Goal: Task Accomplishment & Management: Use online tool/utility

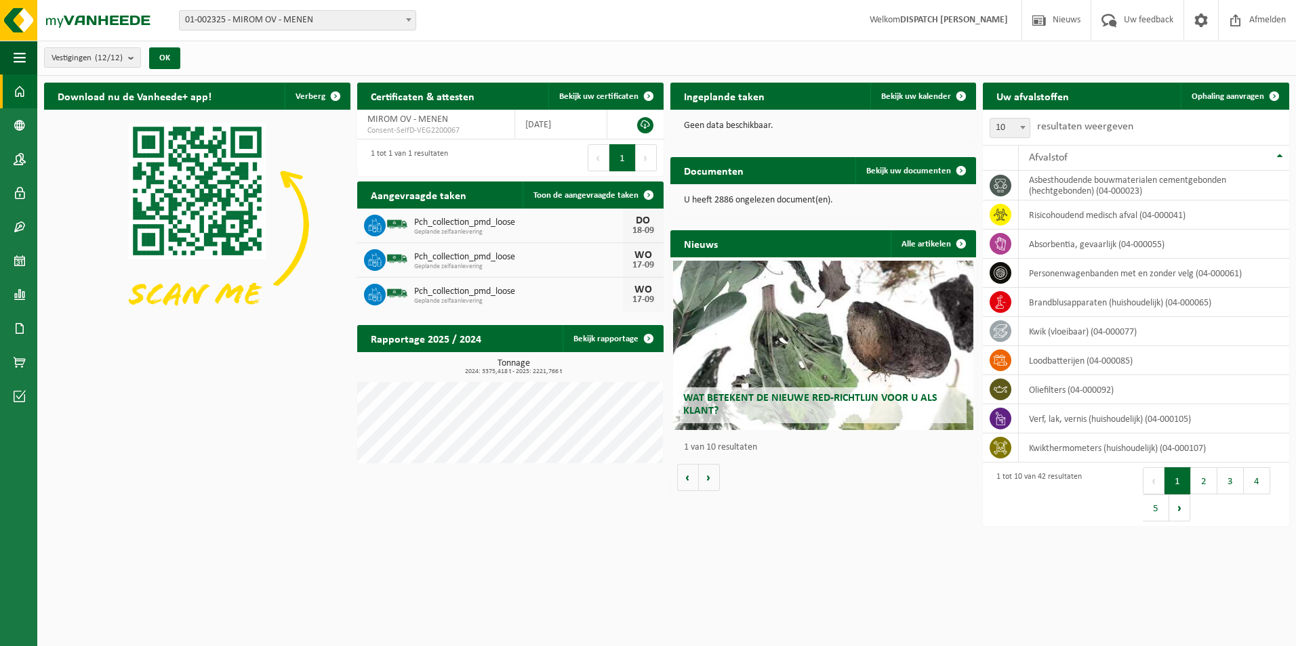
drag, startPoint x: 1227, startPoint y: 95, endPoint x: 719, endPoint y: 93, distance: 508.2
click at [1227, 95] on span "Ophaling aanvragen" at bounding box center [1227, 96] width 73 height 9
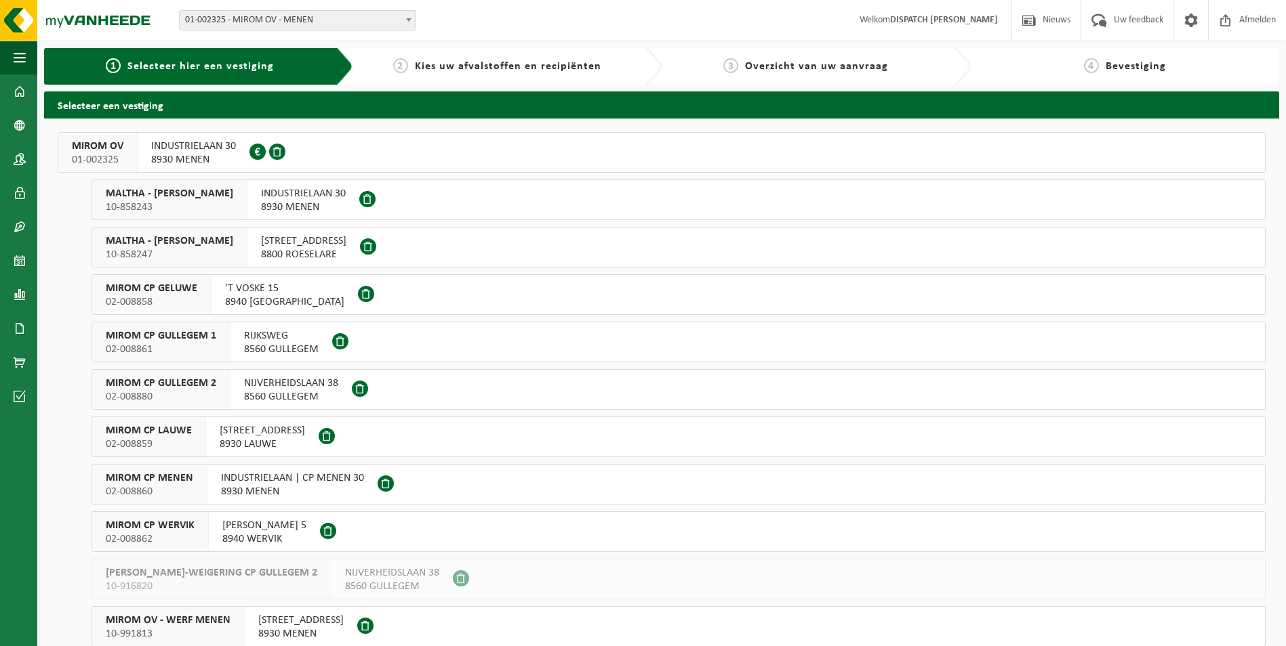
click at [158, 485] on span "MIROM CP MENEN" at bounding box center [149, 479] width 87 height 14
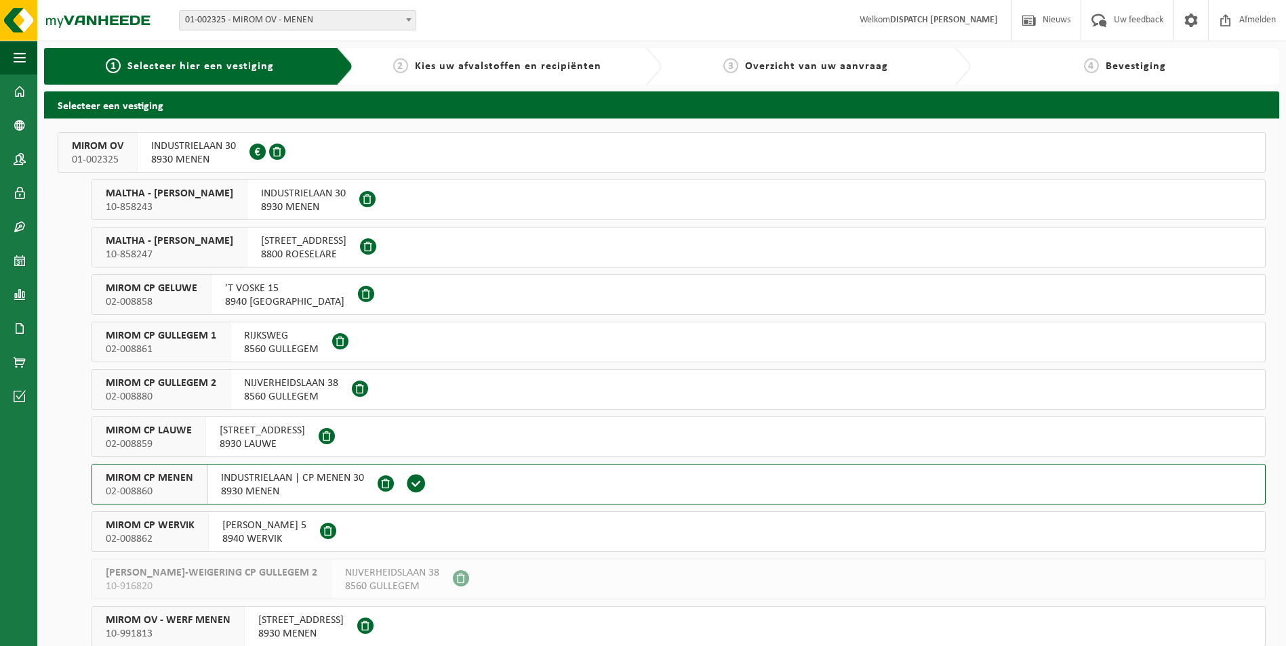
click at [158, 485] on span "MIROM CP MENEN" at bounding box center [149, 479] width 87 height 14
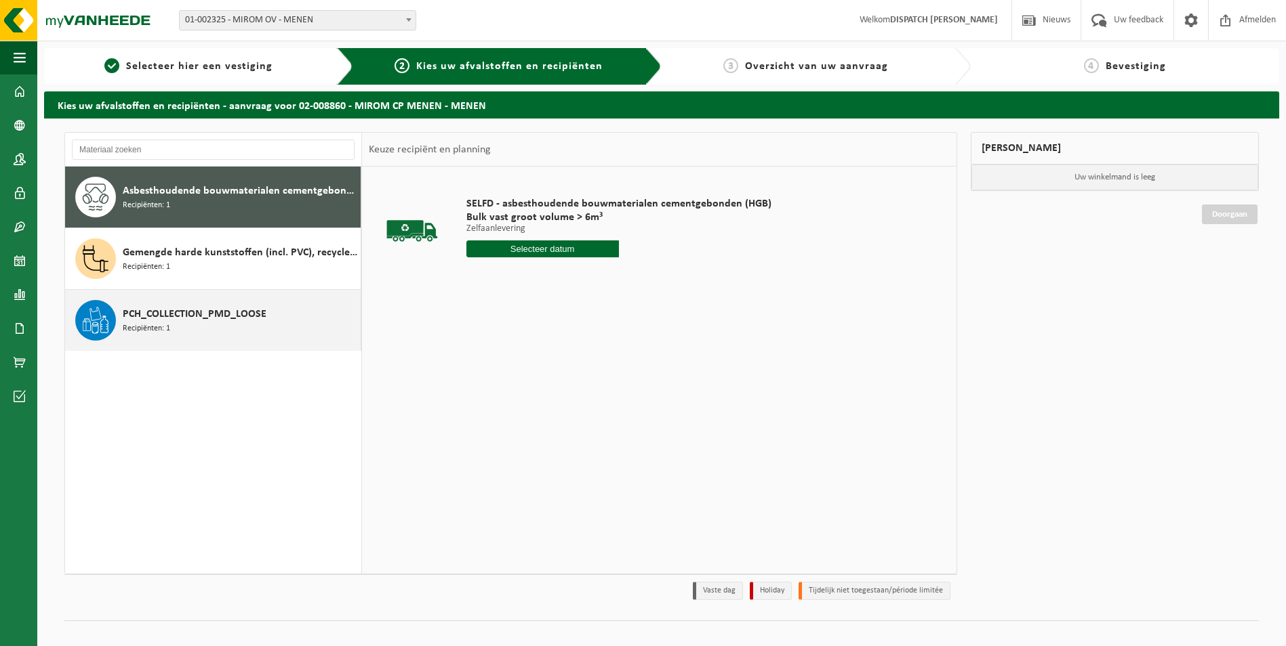
click at [157, 315] on span "PCH_COLLECTION_PMD_LOOSE" at bounding box center [195, 314] width 144 height 16
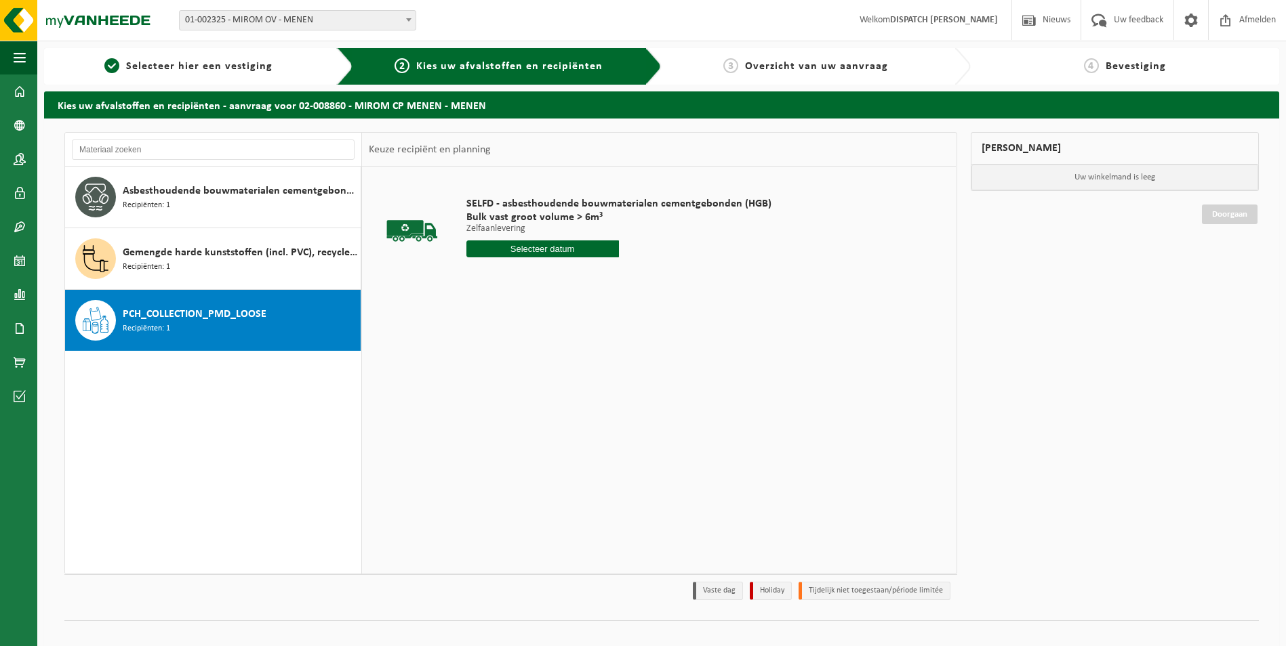
click at [157, 315] on span "PCH_COLLECTION_PMD_LOOSE" at bounding box center [195, 314] width 144 height 16
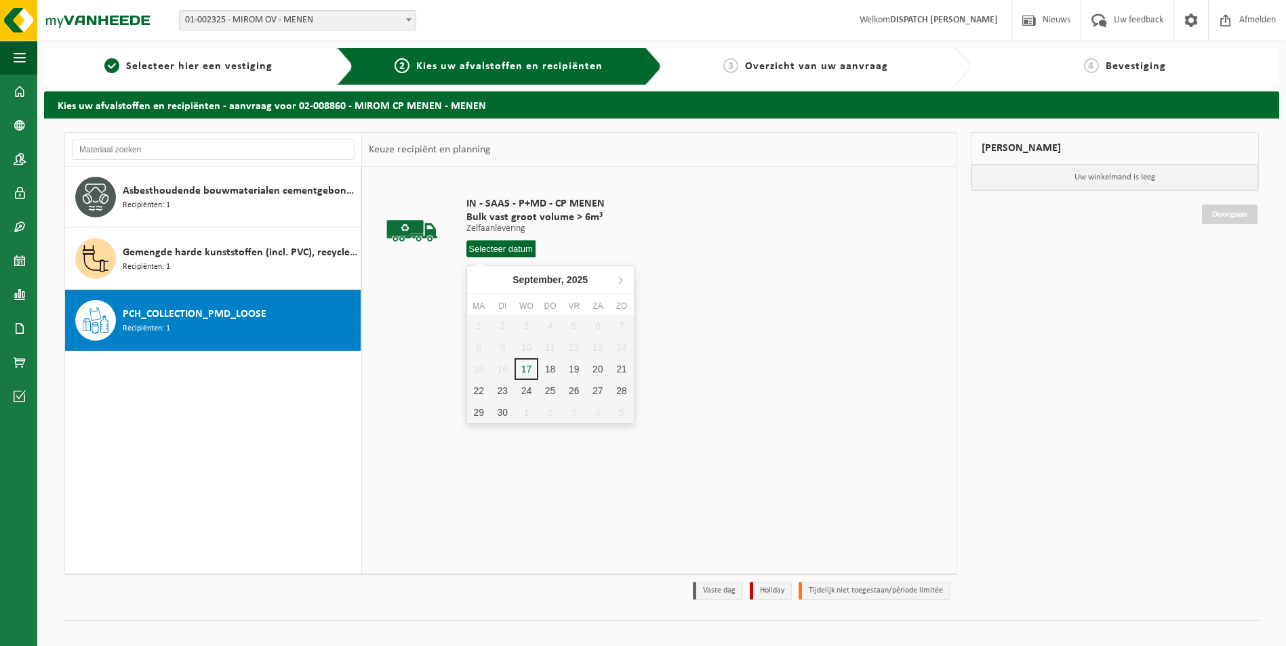
click at [480, 251] on input "text" at bounding box center [500, 249] width 69 height 17
click at [547, 369] on div "18" at bounding box center [550, 369] width 24 height 22
type input "Van 2025-09-18"
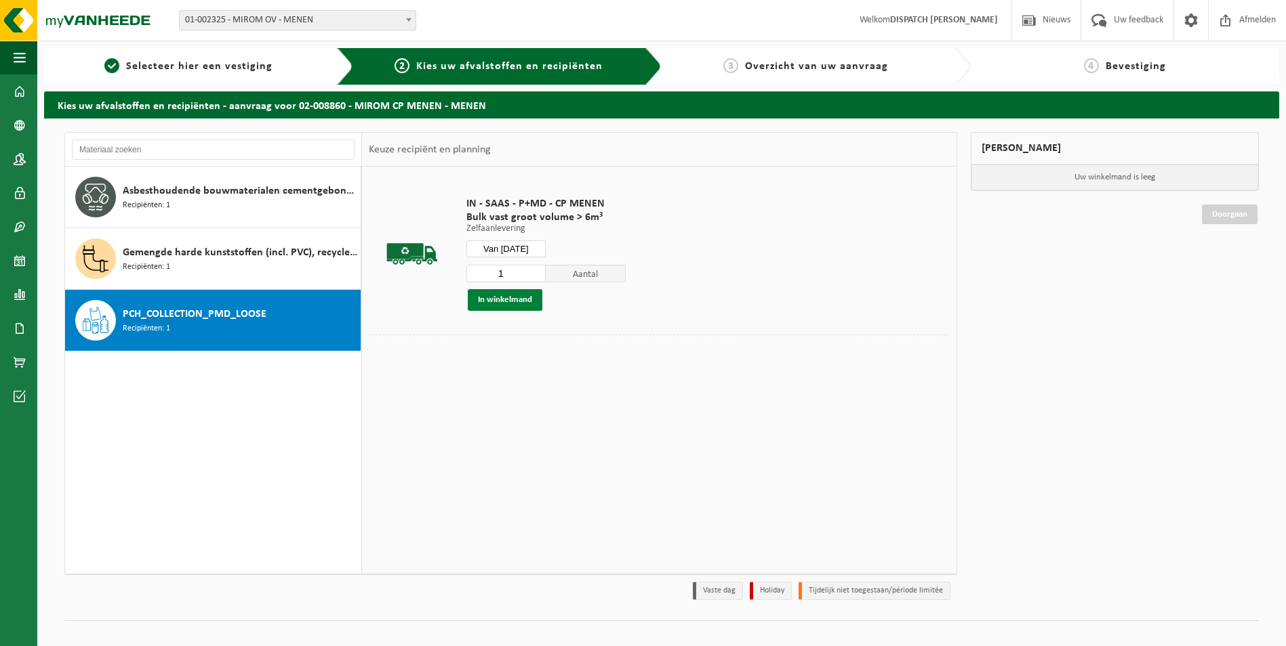
click at [520, 300] on button "In winkelmand" at bounding box center [505, 300] width 75 height 22
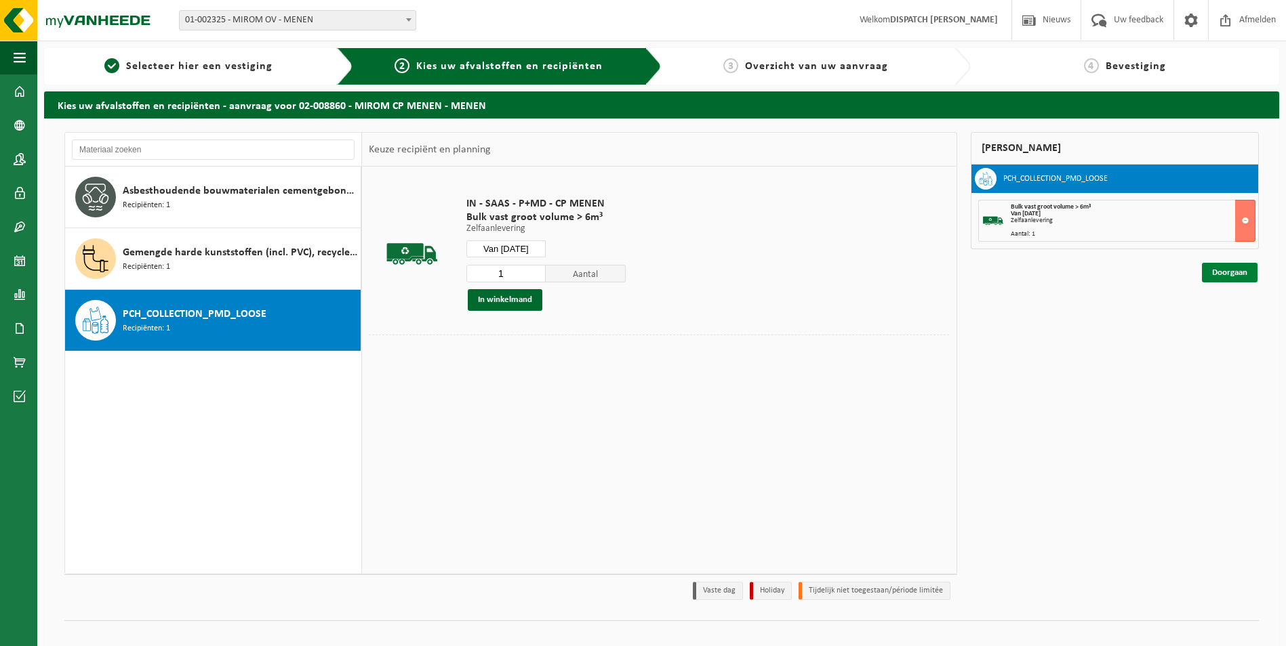
click at [1220, 270] on link "Doorgaan" at bounding box center [1229, 273] width 56 height 20
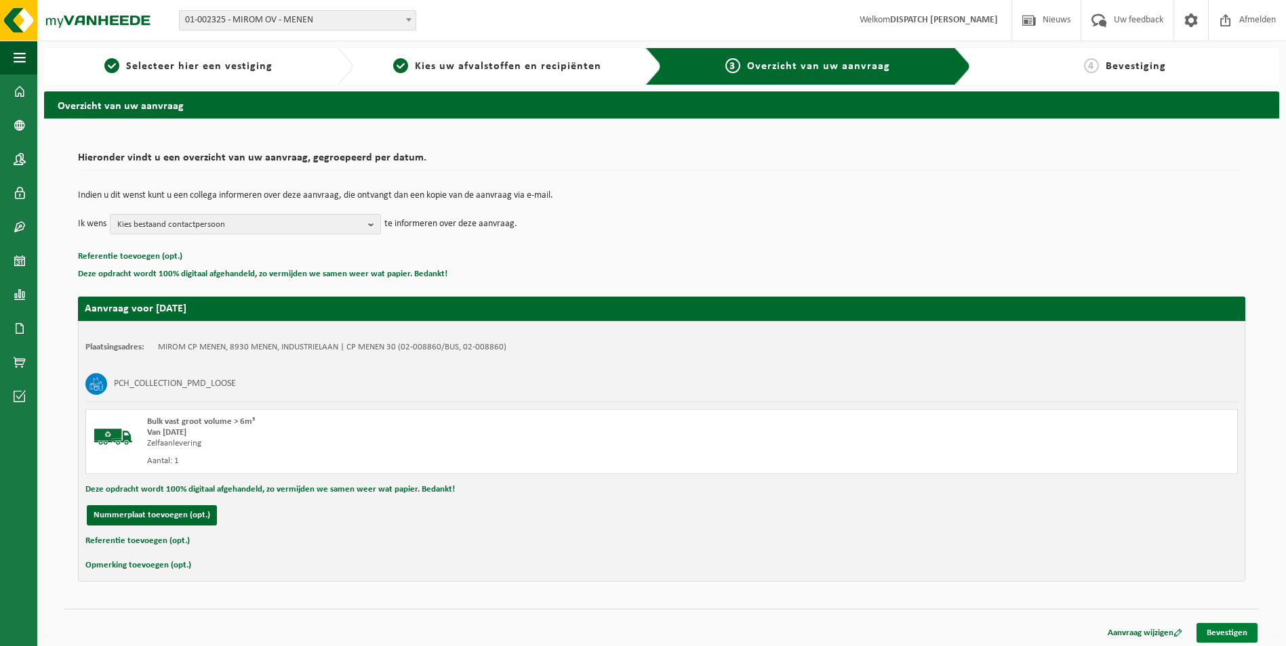
click at [1220, 625] on link "Bevestigen" at bounding box center [1226, 633] width 61 height 20
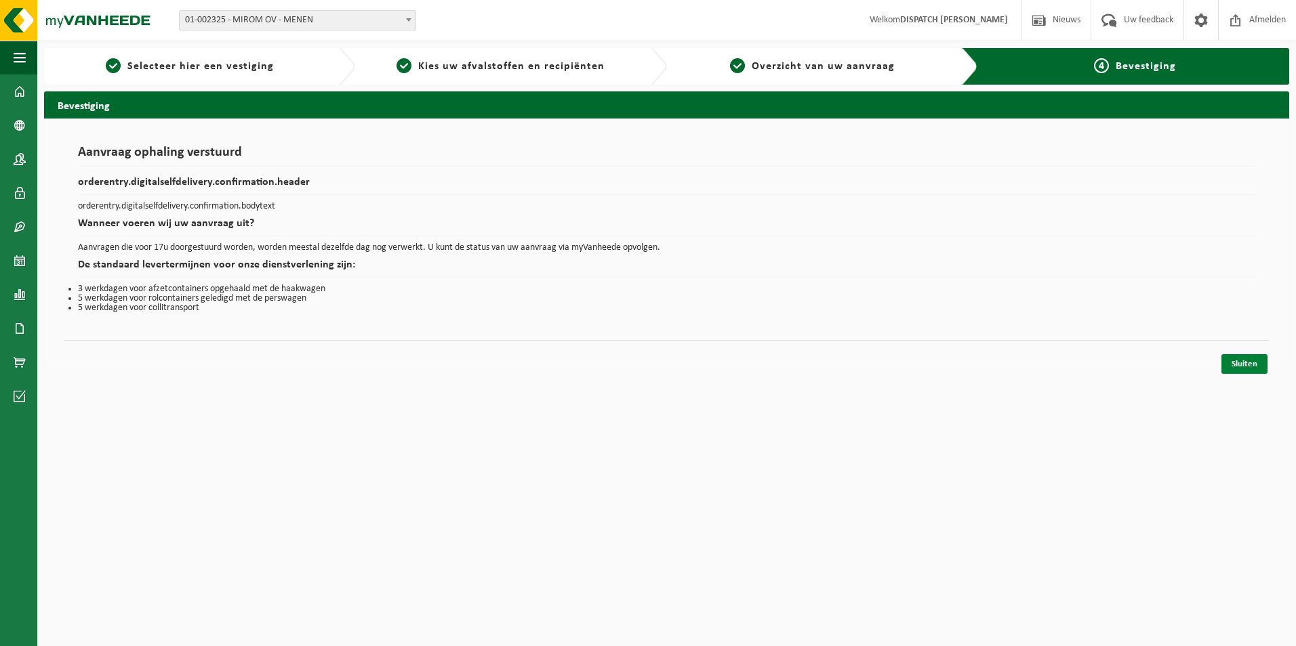
click at [1244, 360] on link "Sluiten" at bounding box center [1244, 364] width 46 height 20
